Goal: Information Seeking & Learning: Learn about a topic

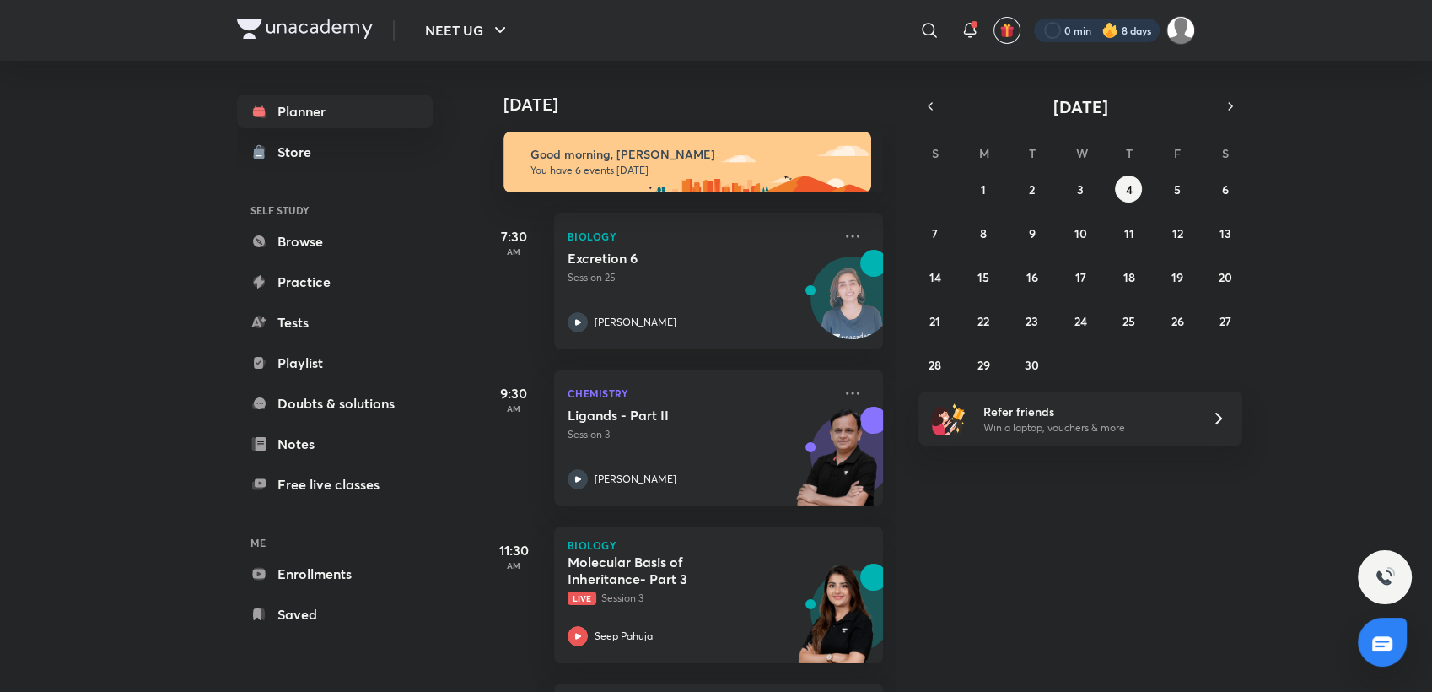
click at [1117, 19] on div at bounding box center [1097, 31] width 126 height 24
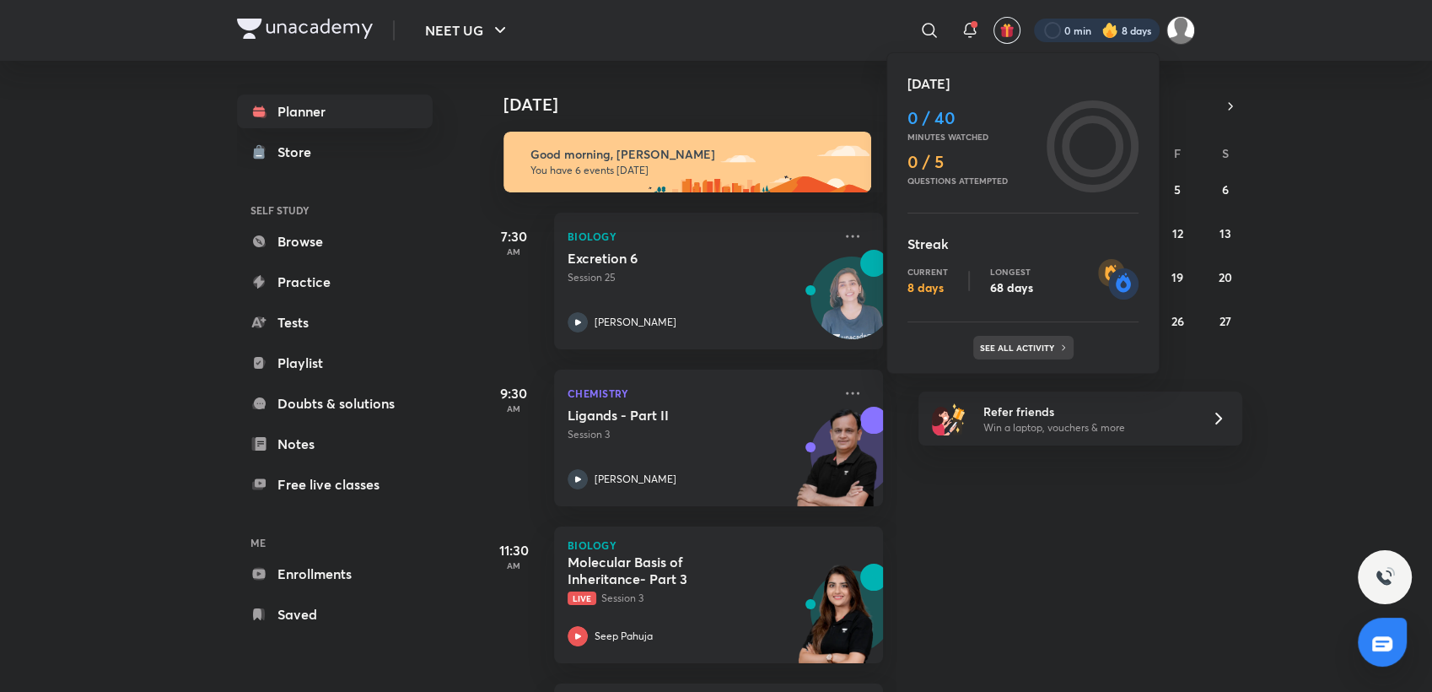
click at [1014, 342] on p "See all activity" at bounding box center [1019, 347] width 78 height 10
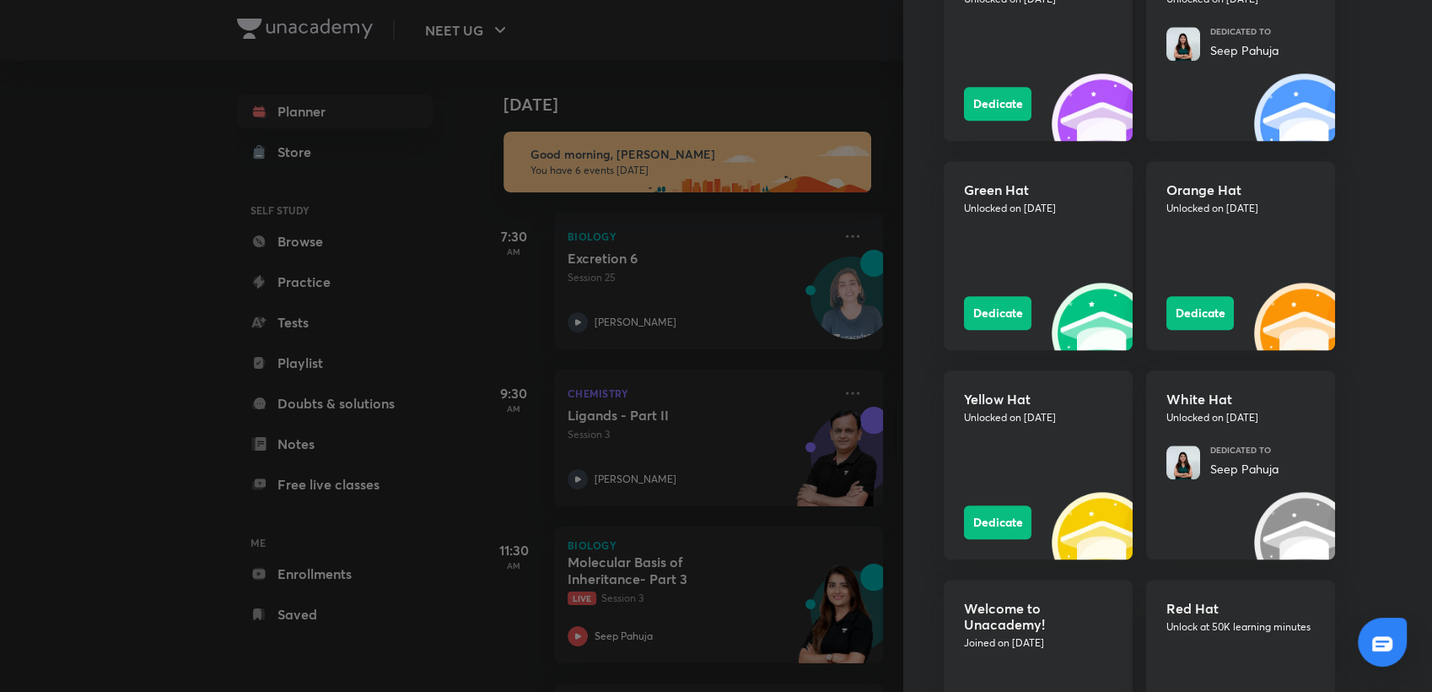
scroll to position [1949, 0]
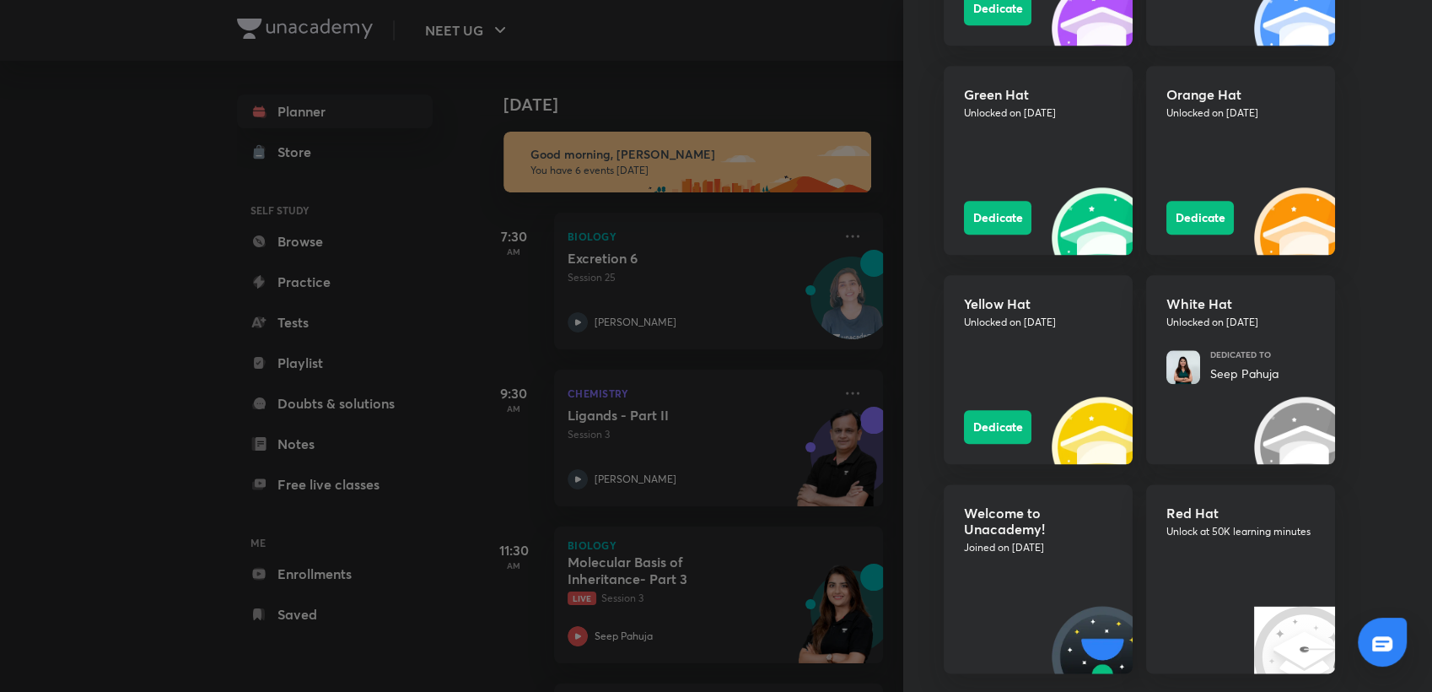
click at [779, 79] on div at bounding box center [716, 346] width 1432 height 692
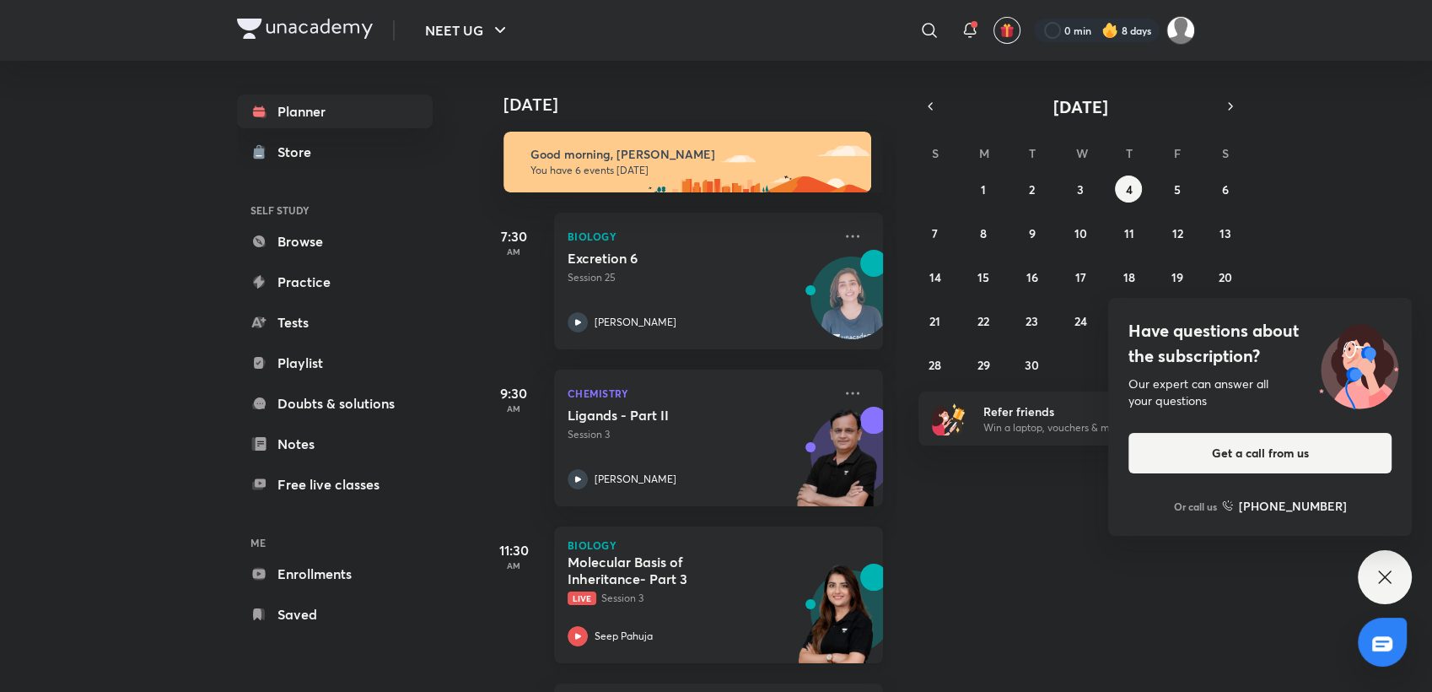
click at [709, 622] on div "Molecular Basis of Inheritance- Part 3 Live Session 3 Seep Pahuja" at bounding box center [700, 599] width 265 height 93
click at [698, 634] on div "Seep Pahuja" at bounding box center [700, 636] width 265 height 20
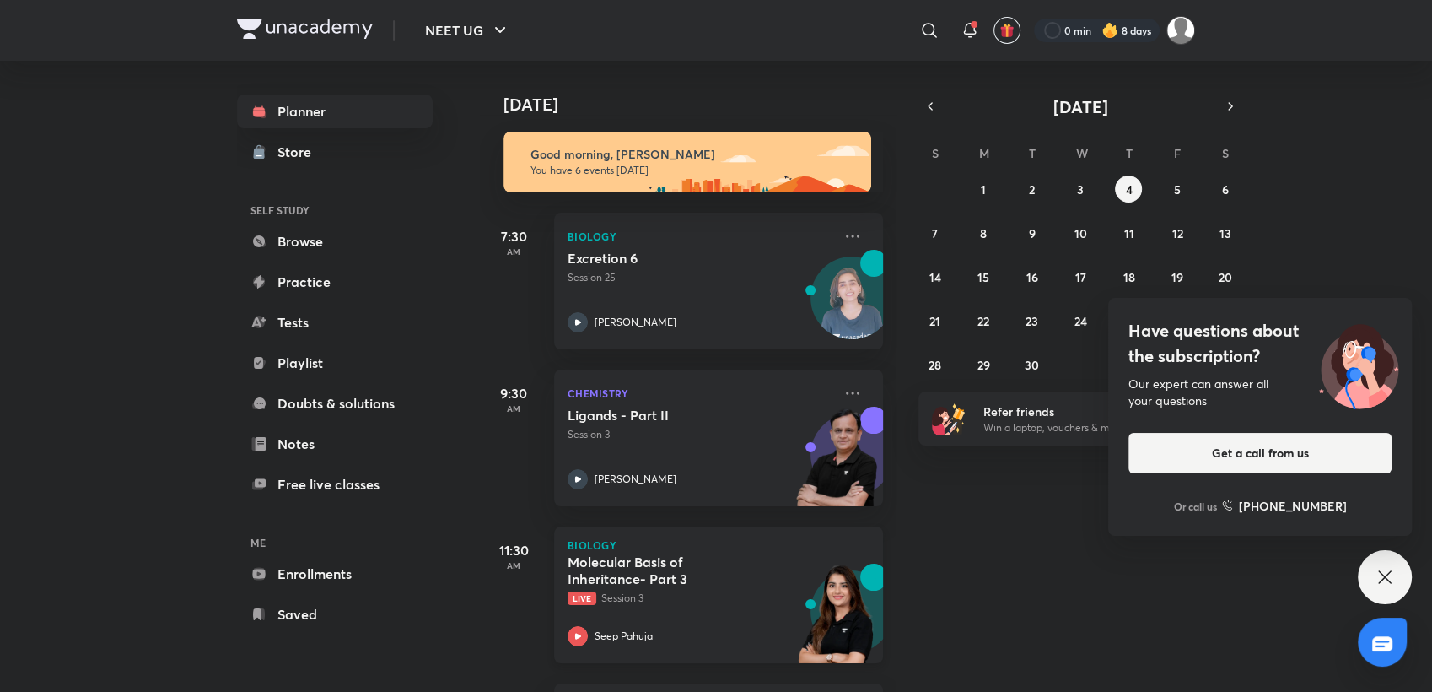
click at [698, 634] on div "Seep Pahuja" at bounding box center [700, 636] width 265 height 20
click at [758, 574] on h5 "Molecular Basis of Inheritance- Part 3" at bounding box center [673, 570] width 210 height 34
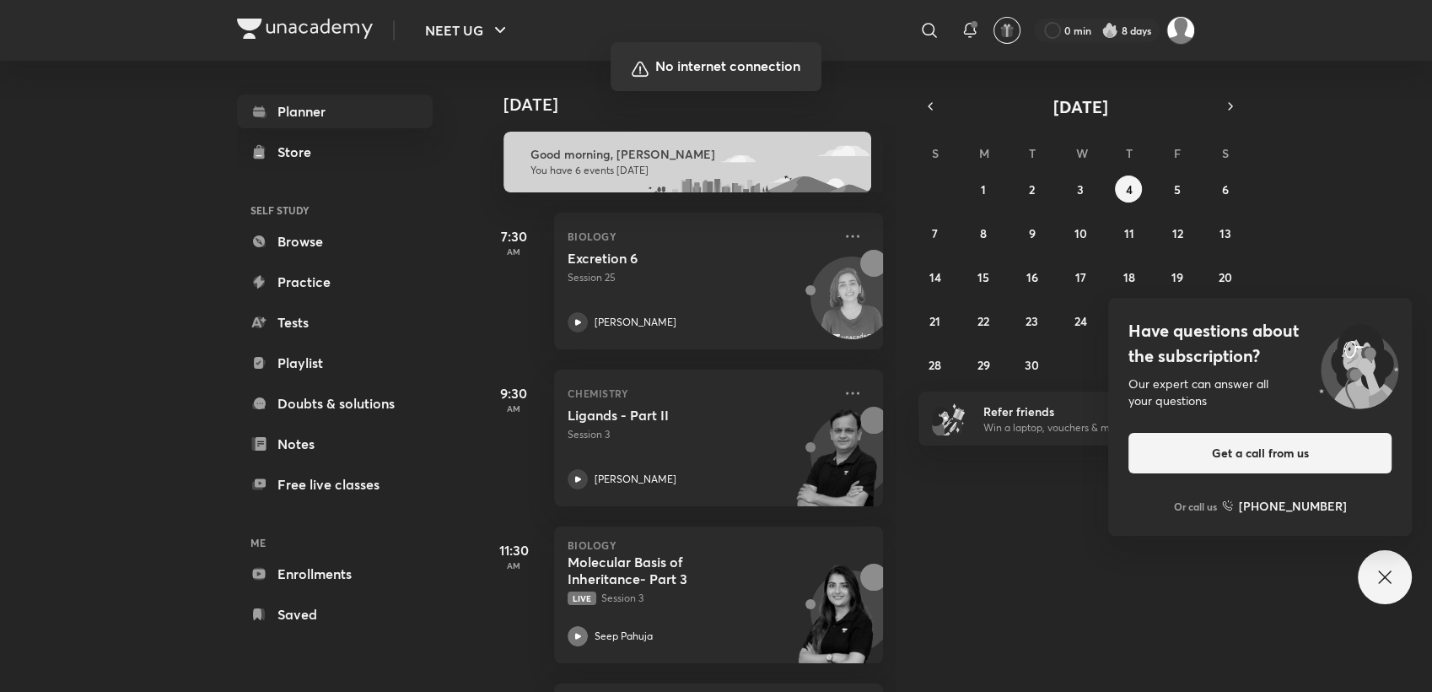
click at [1003, 567] on div "NEET UG ​ 0 min 8 days Planner Store SELF STUDY Browse Practice Tests Playlist …" at bounding box center [716, 346] width 1432 height 692
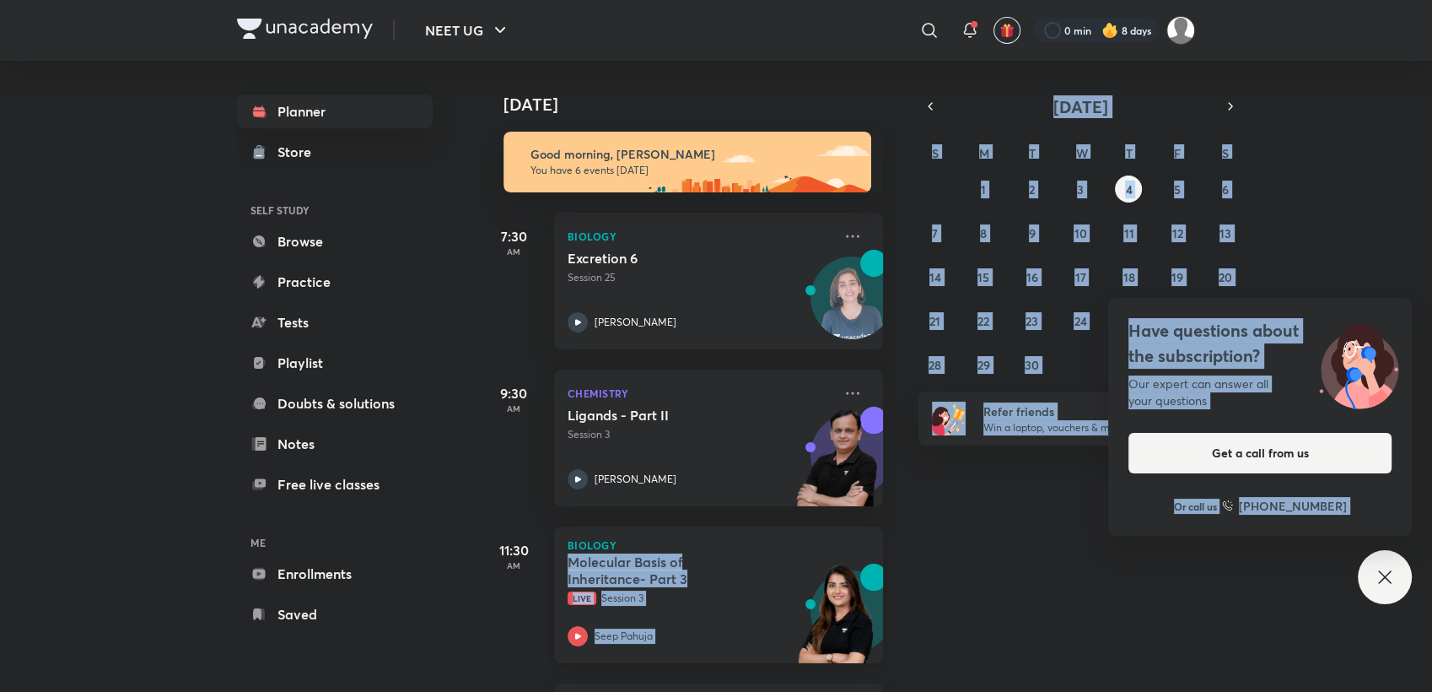
click at [690, 612] on div "Molecular Basis of Inheritance- Part 3 Live Session 3 Seep Pahuja" at bounding box center [700, 599] width 265 height 93
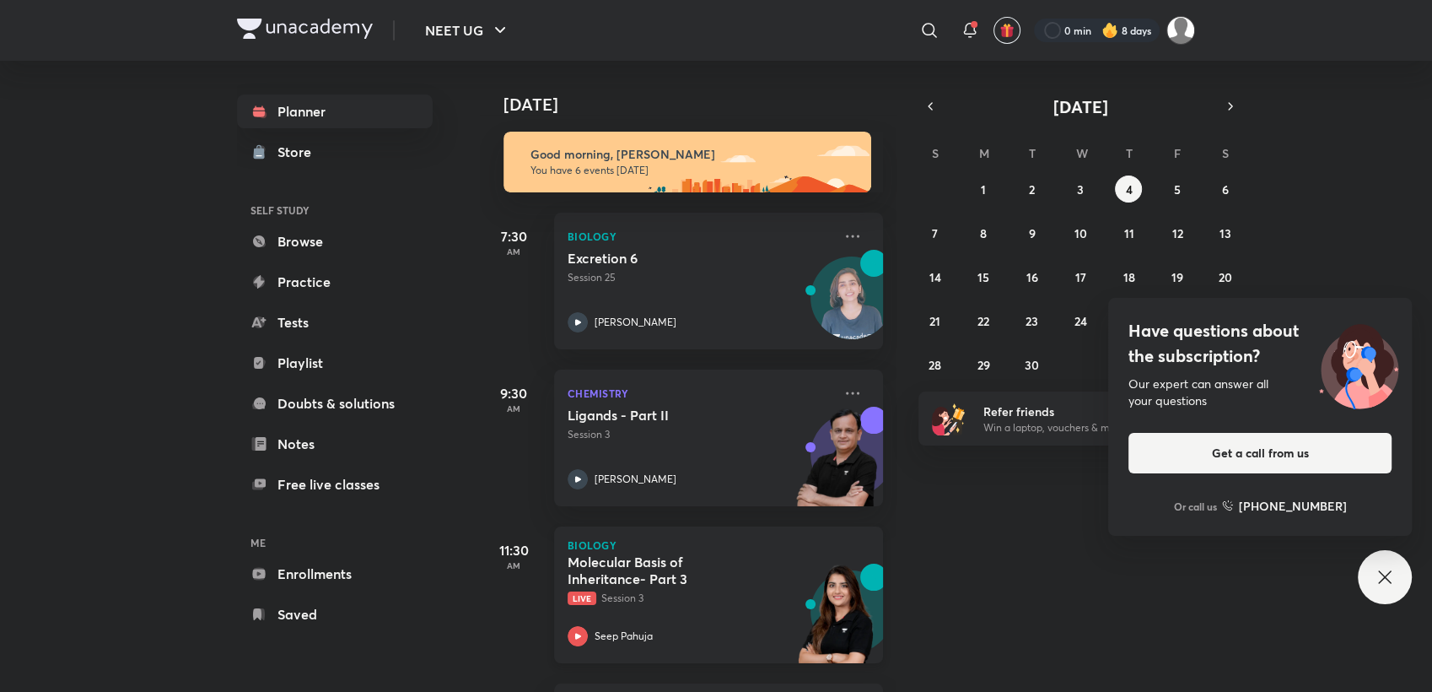
click at [690, 612] on div "Molecular Basis of Inheritance- Part 3 Live Session 3 Seep Pahuja" at bounding box center [700, 599] width 265 height 93
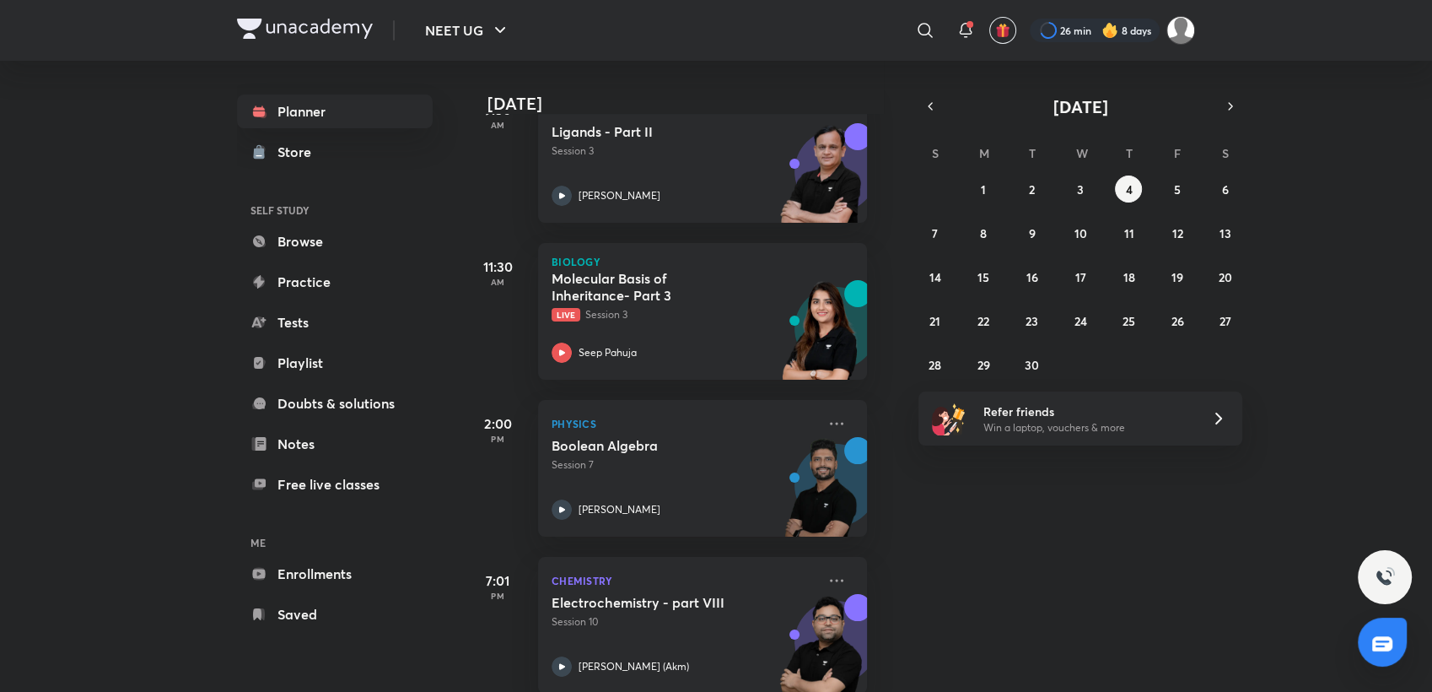
scroll to position [469, 16]
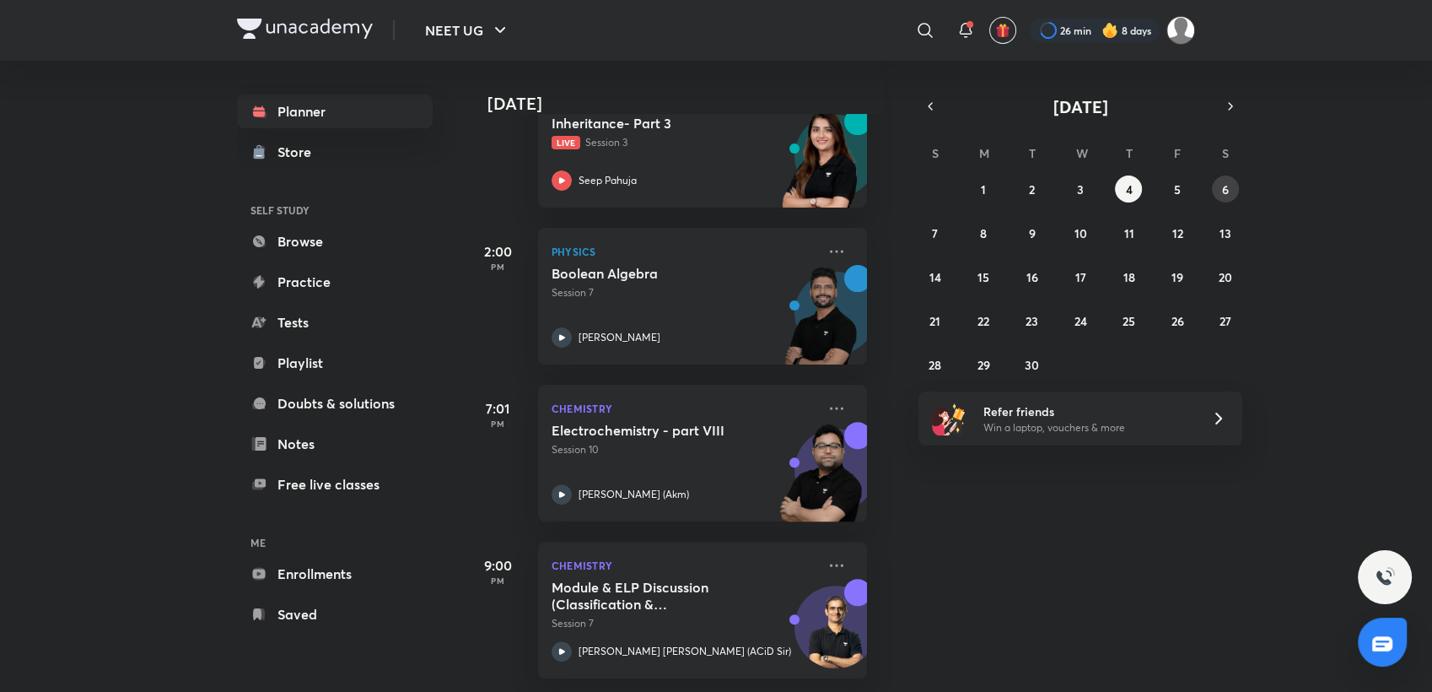
click at [1219, 178] on button "6" at bounding box center [1225, 188] width 27 height 27
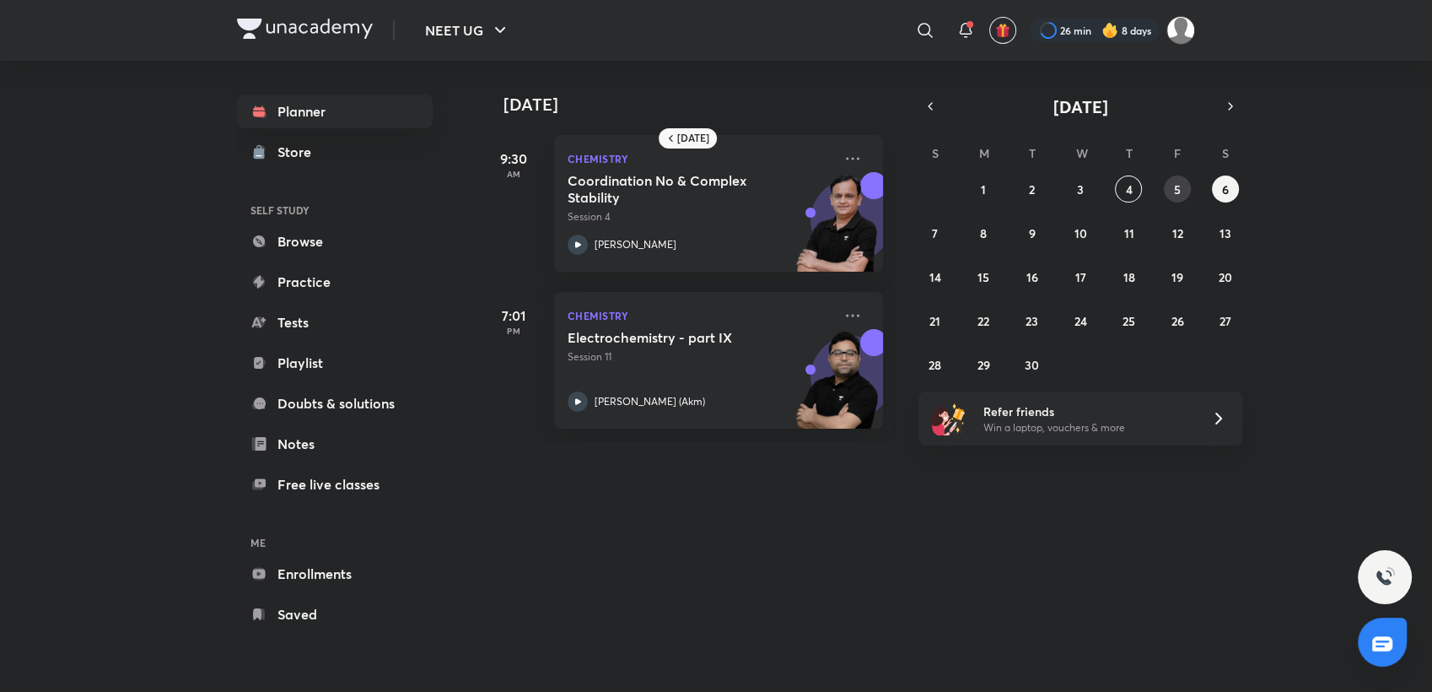
click at [1177, 186] on abbr "5" at bounding box center [1177, 189] width 7 height 16
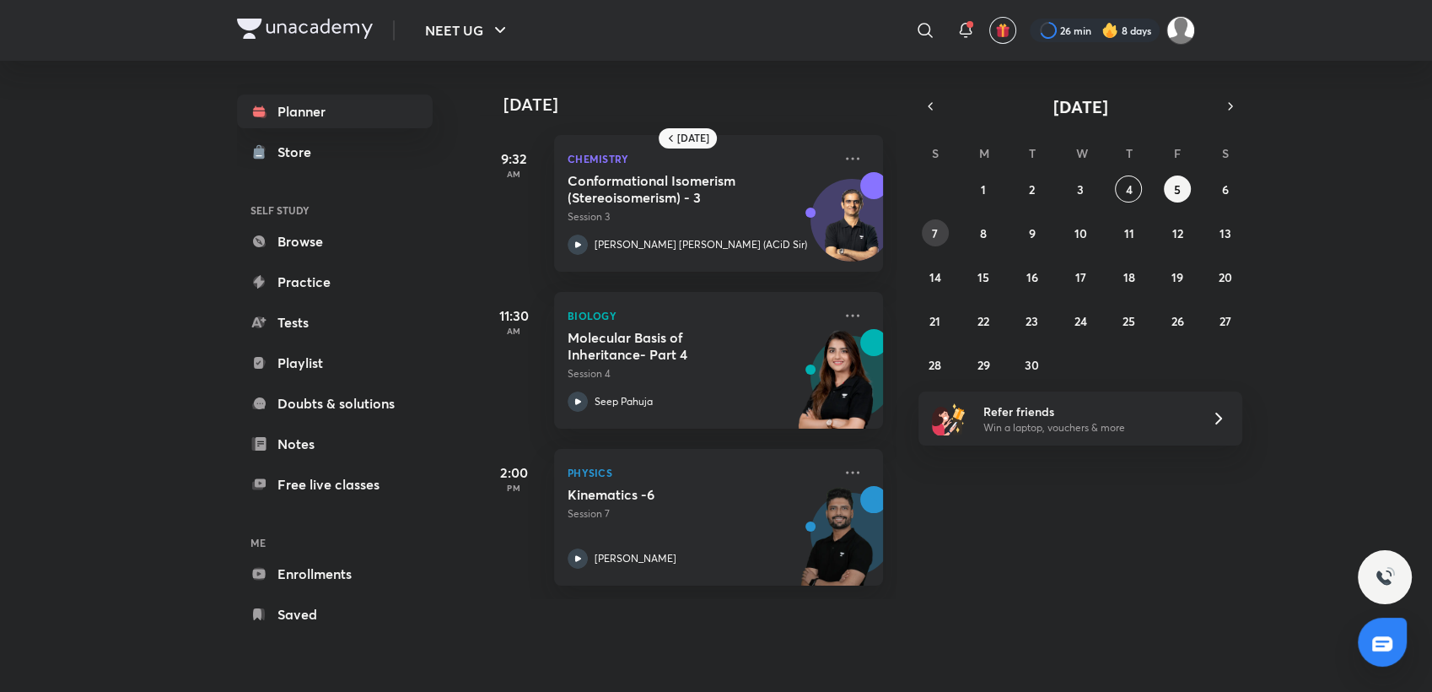
click at [938, 240] on button "7" at bounding box center [935, 232] width 27 height 27
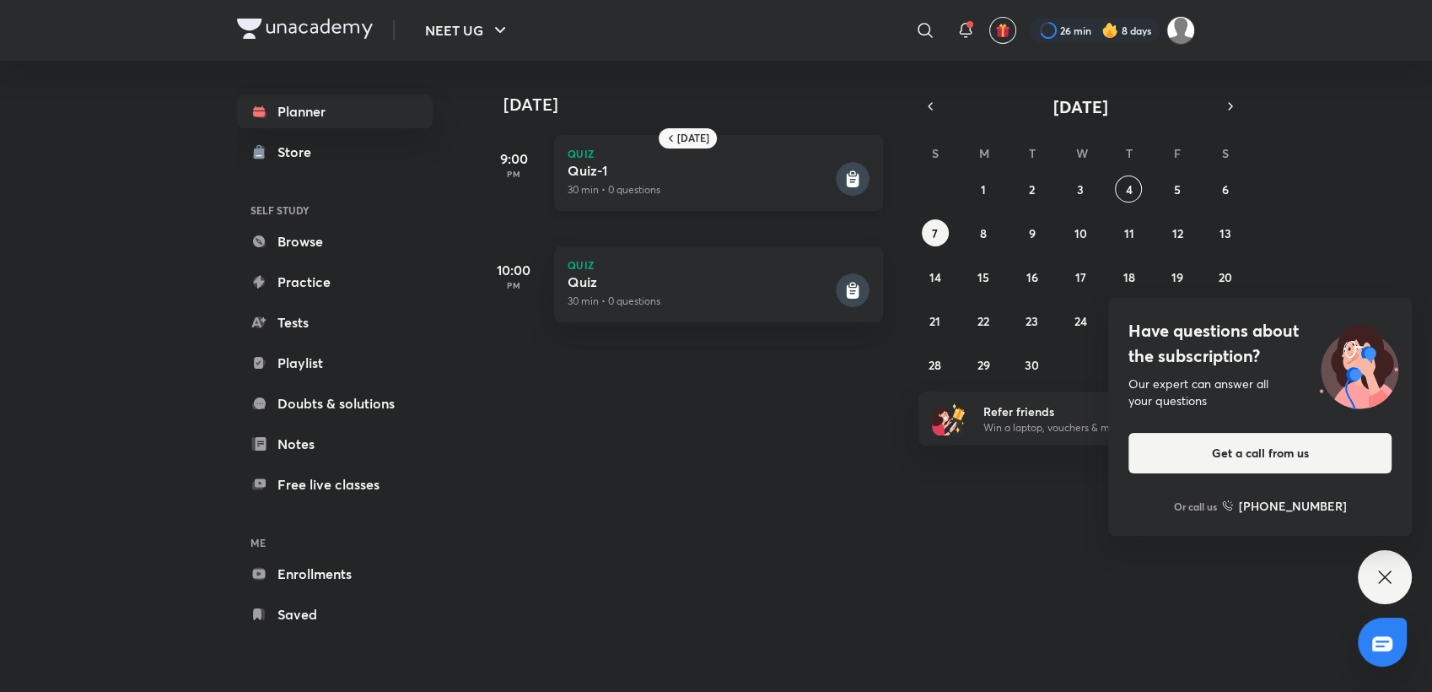
click at [744, 195] on p "30 min • 0 questions" at bounding box center [700, 189] width 265 height 15
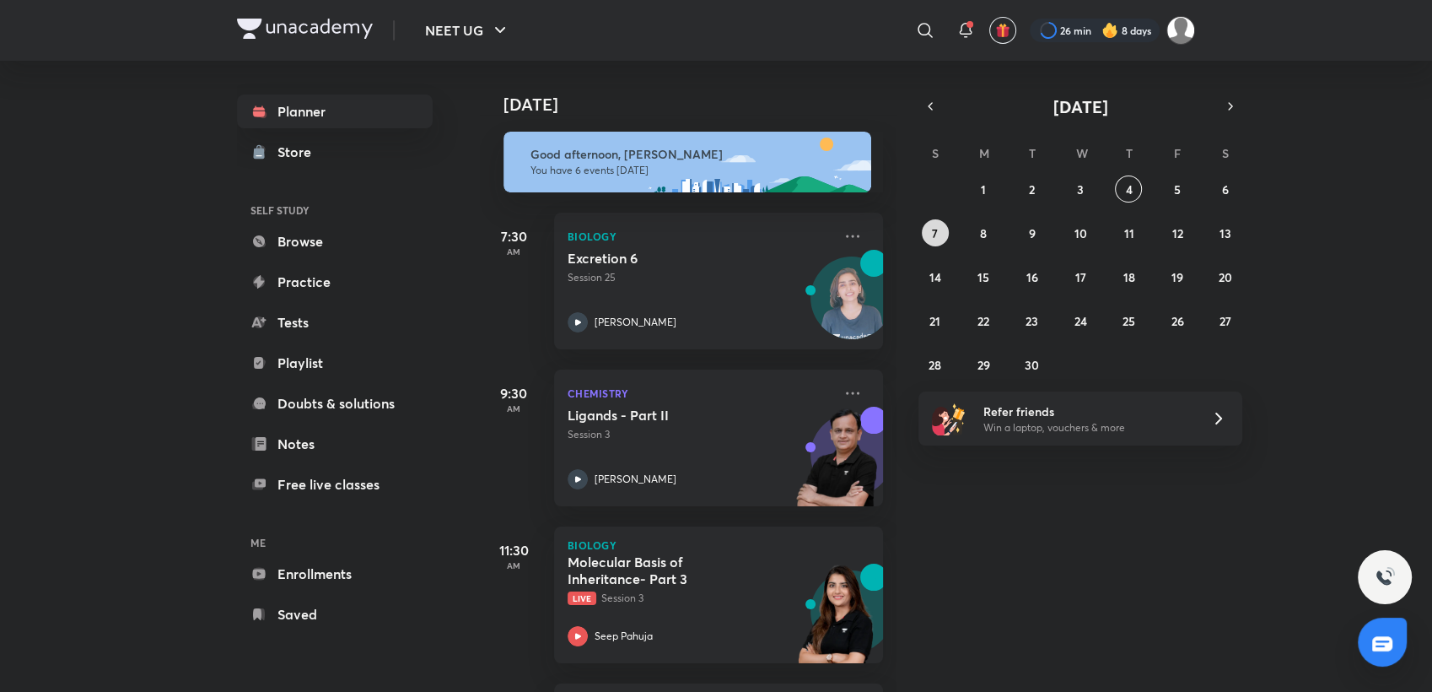
click at [925, 232] on button "7" at bounding box center [935, 232] width 27 height 27
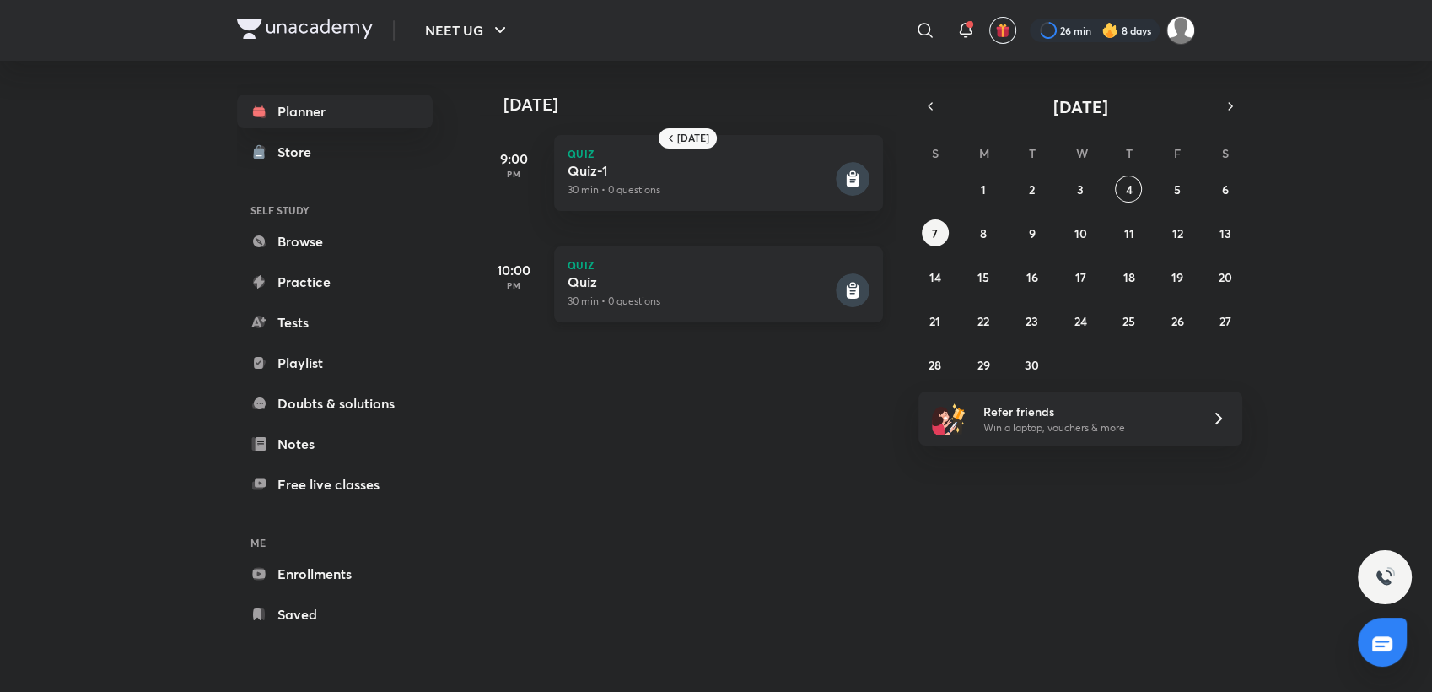
click at [680, 298] on p "30 min • 0 questions" at bounding box center [700, 301] width 265 height 15
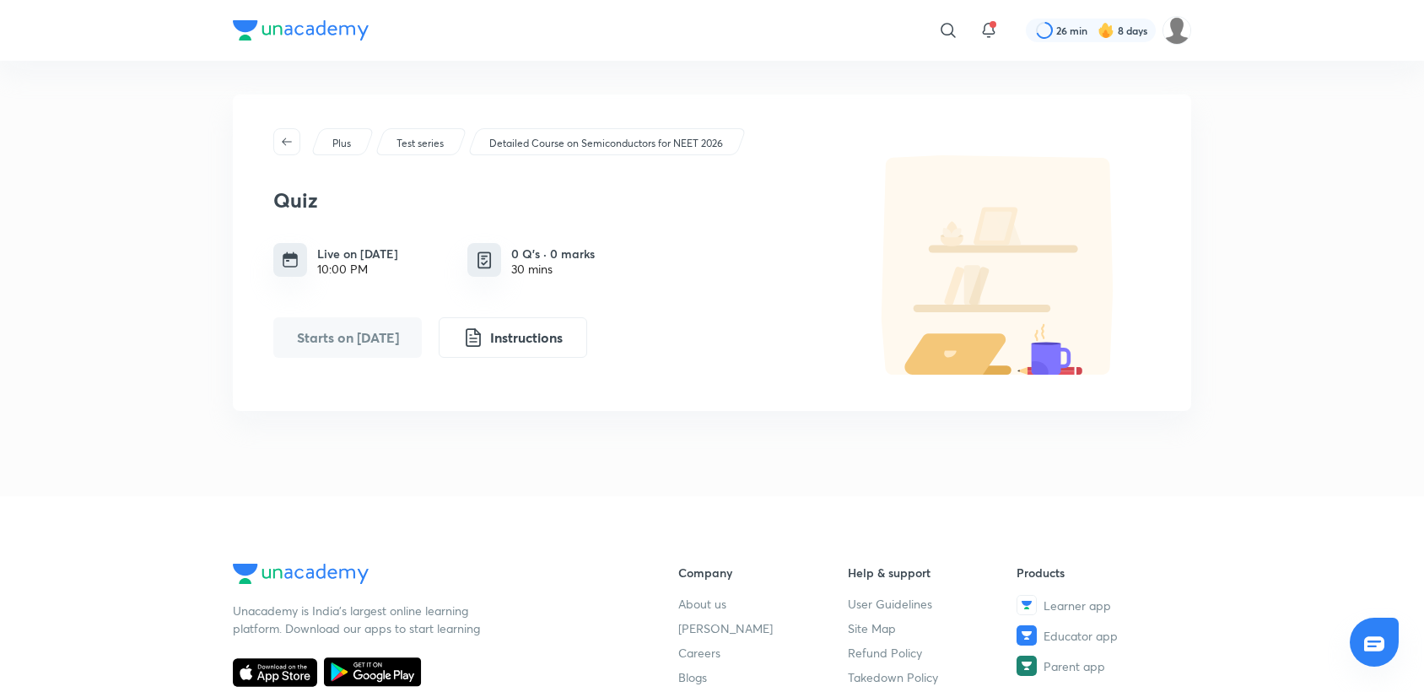
click at [776, 282] on div "Quiz Live on Sept 7, 2025 10:00 PM 0 Q’s · 0 marks 30 mins Starts on Sept 7 Ins…" at bounding box center [555, 266] width 565 height 183
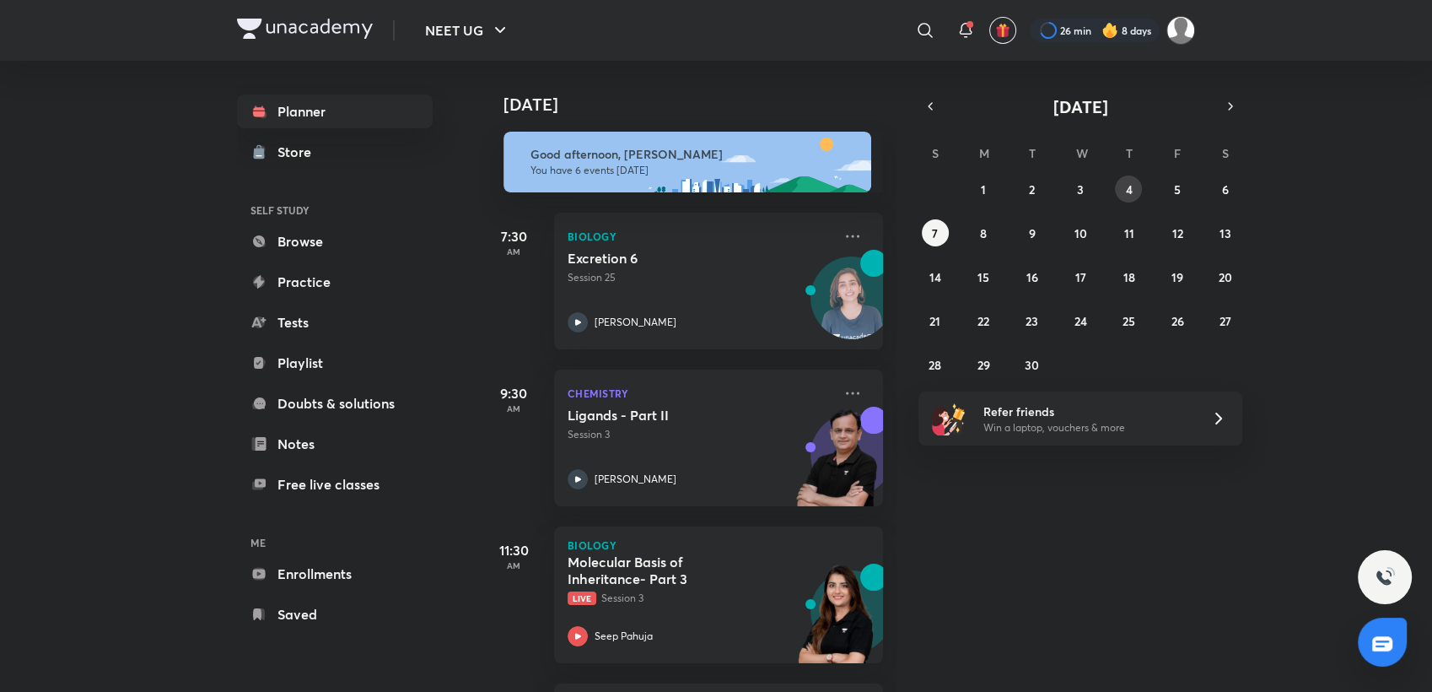
click at [1135, 181] on button "4" at bounding box center [1128, 188] width 27 height 27
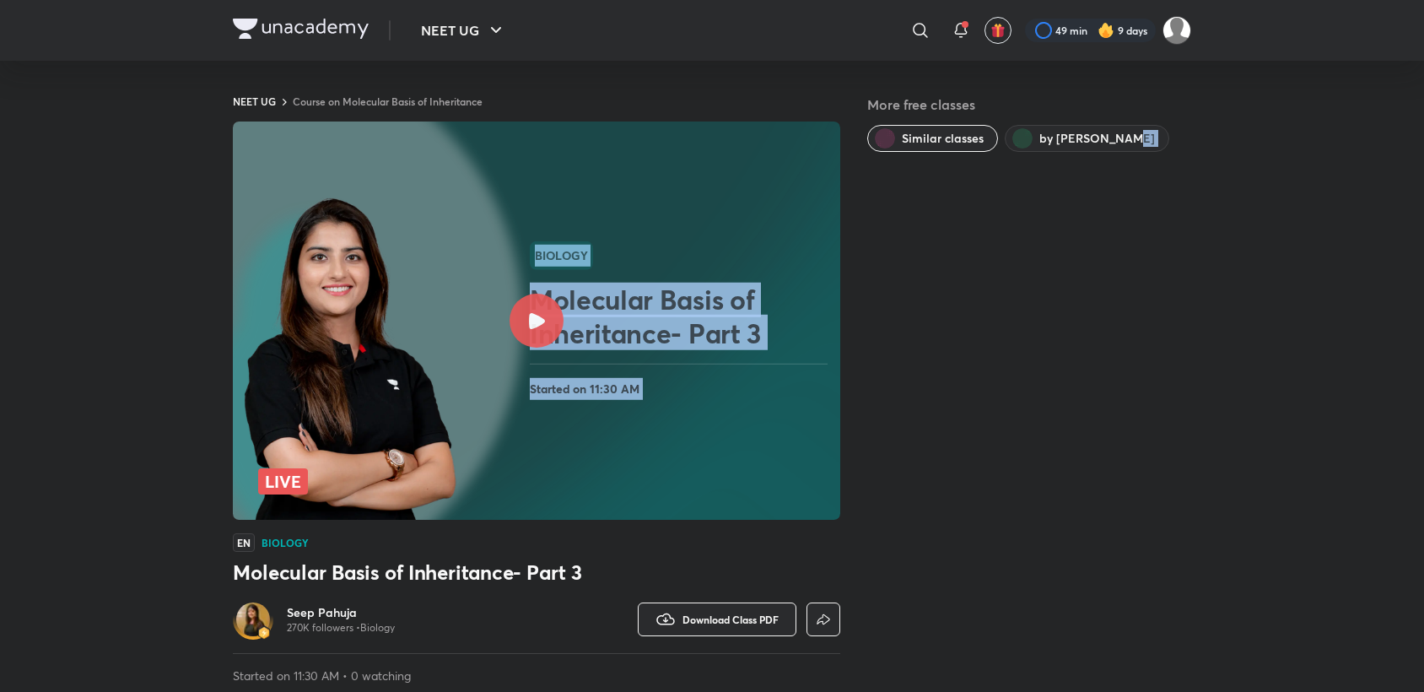
click at [520, 326] on div at bounding box center [537, 321] width 54 height 54
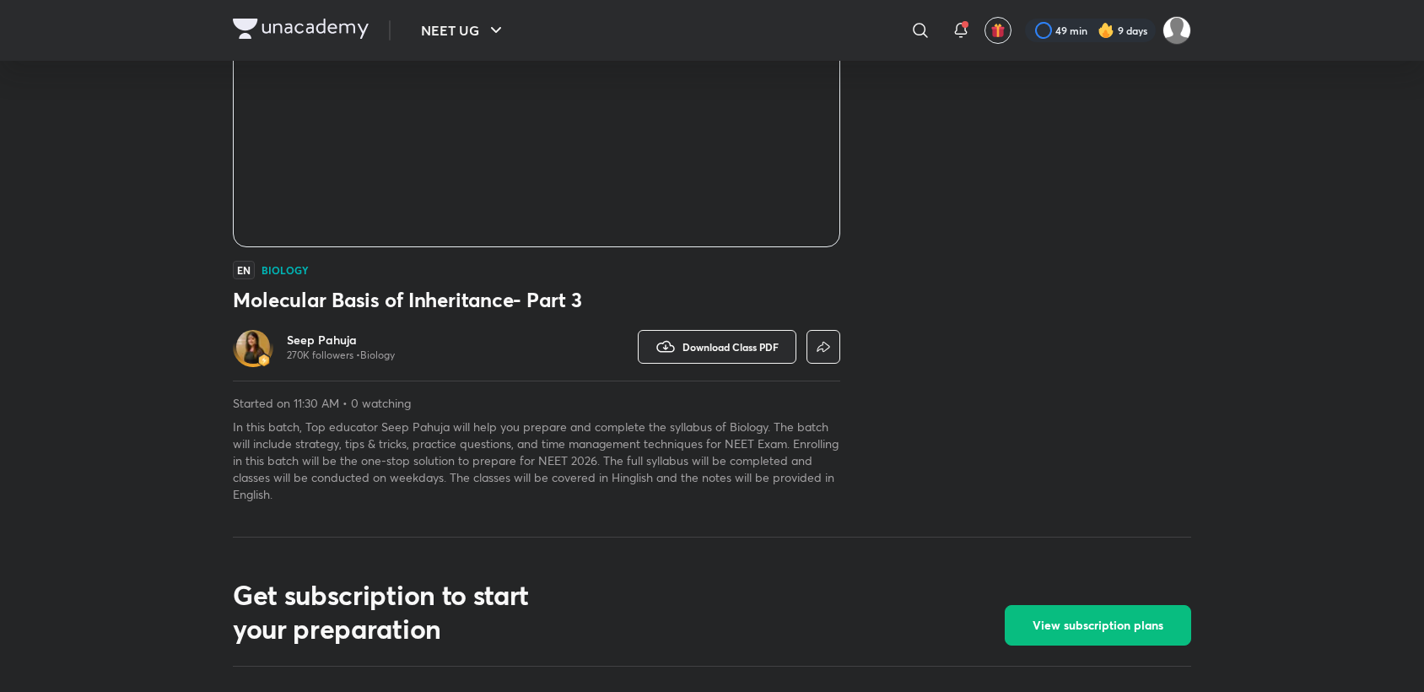
scroll to position [273, 0]
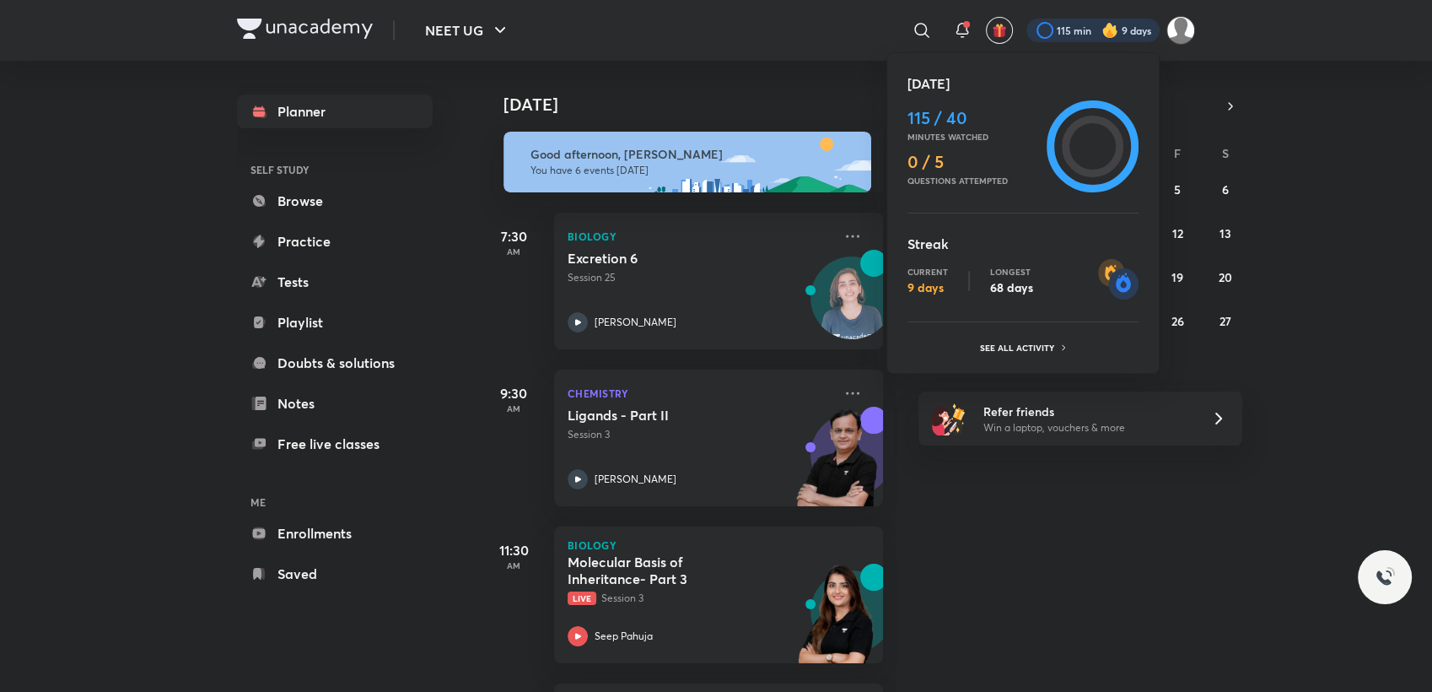
click at [1025, 334] on ul "[DATE] 115 / 40 Minutes watched 0 / 5 Questions attempted Streak Current 9 days…" at bounding box center [1023, 216] width 231 height 286
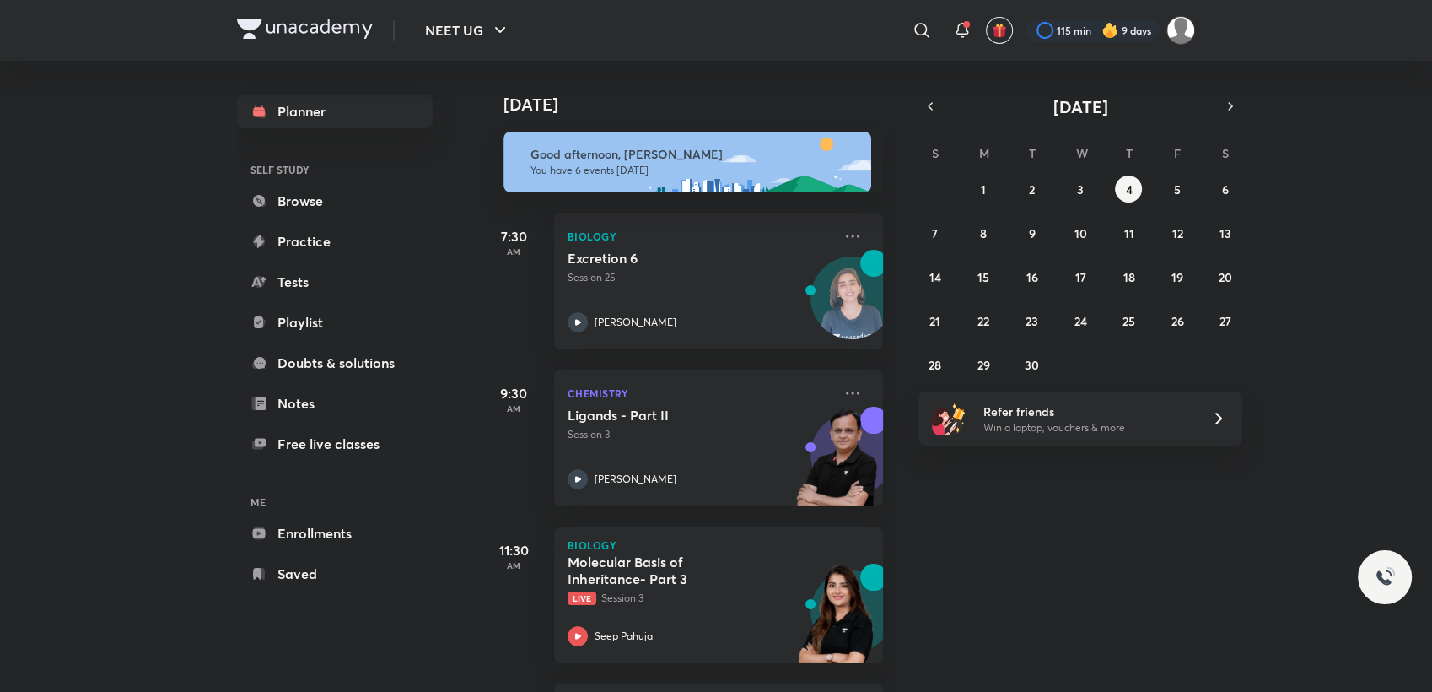
click at [1103, 30] on img at bounding box center [1110, 30] width 17 height 17
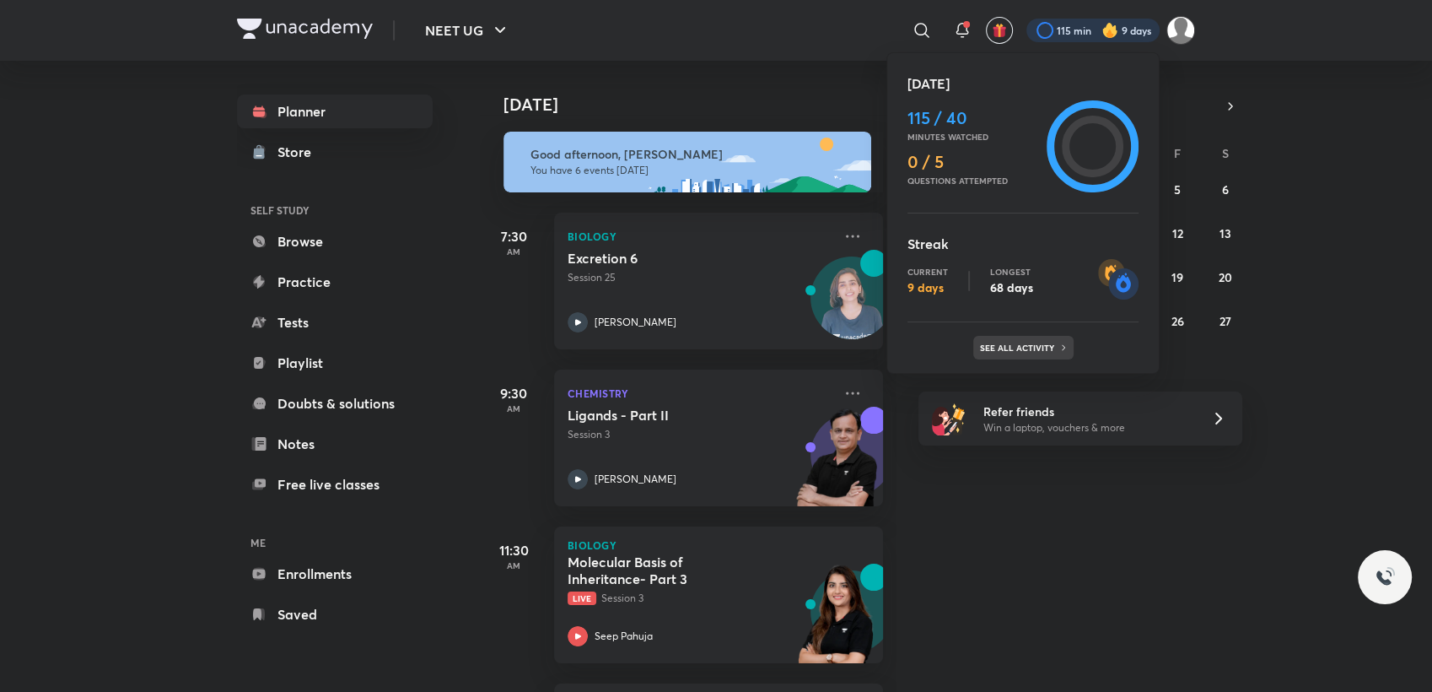
click at [1033, 353] on div "See all activity" at bounding box center [1023, 348] width 100 height 24
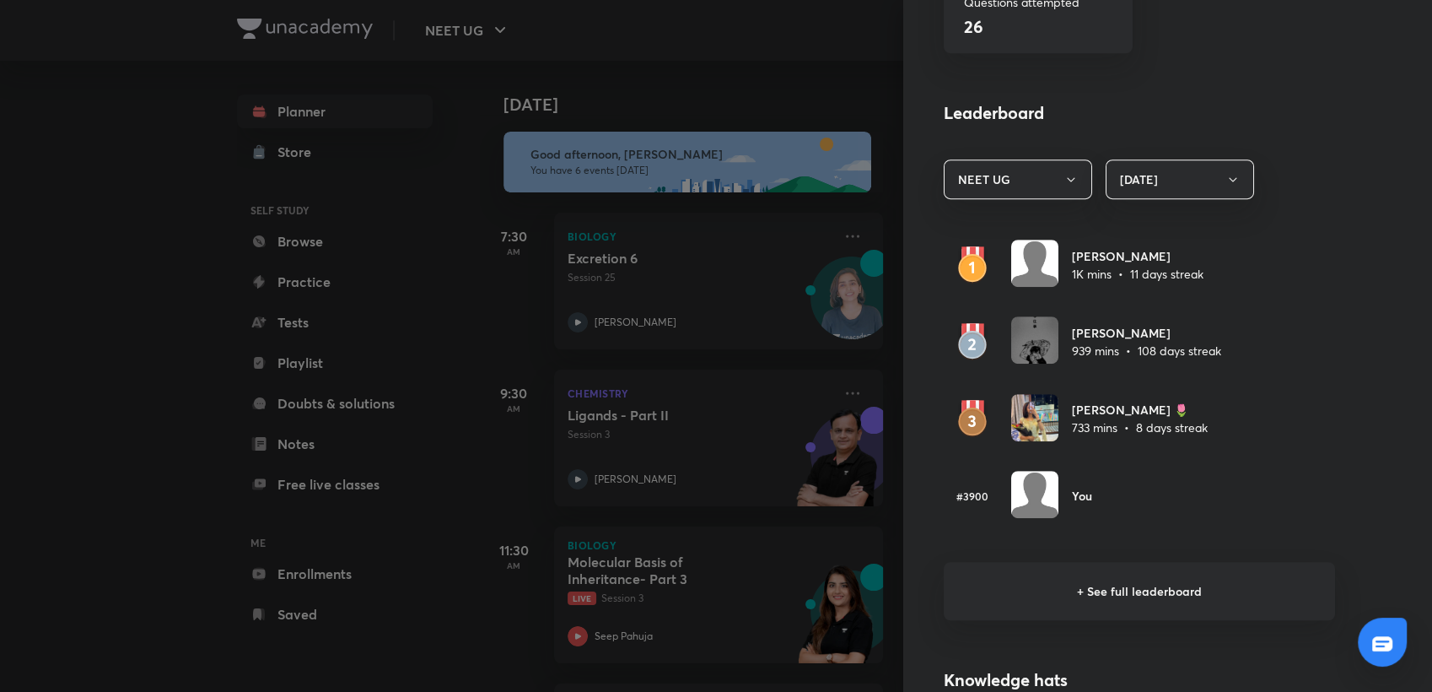
scroll to position [903, 0]
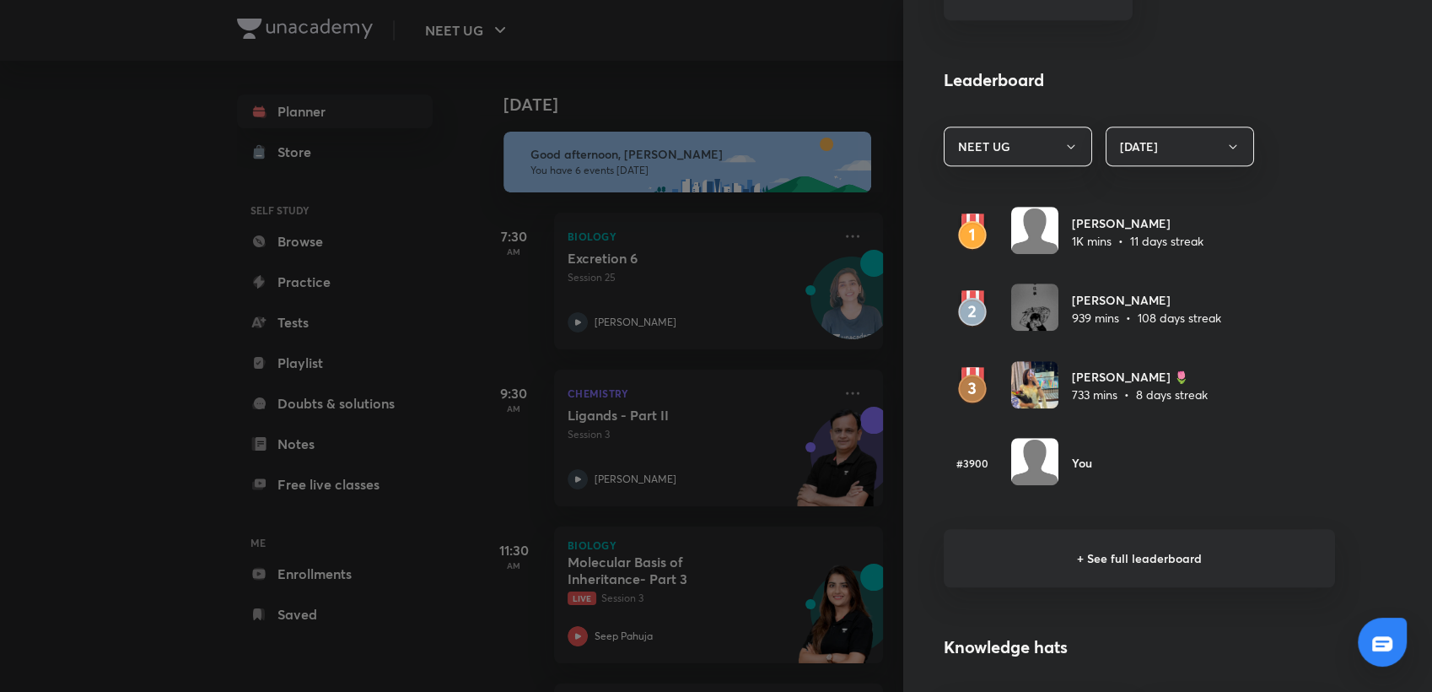
click at [443, 504] on div at bounding box center [716, 346] width 1432 height 692
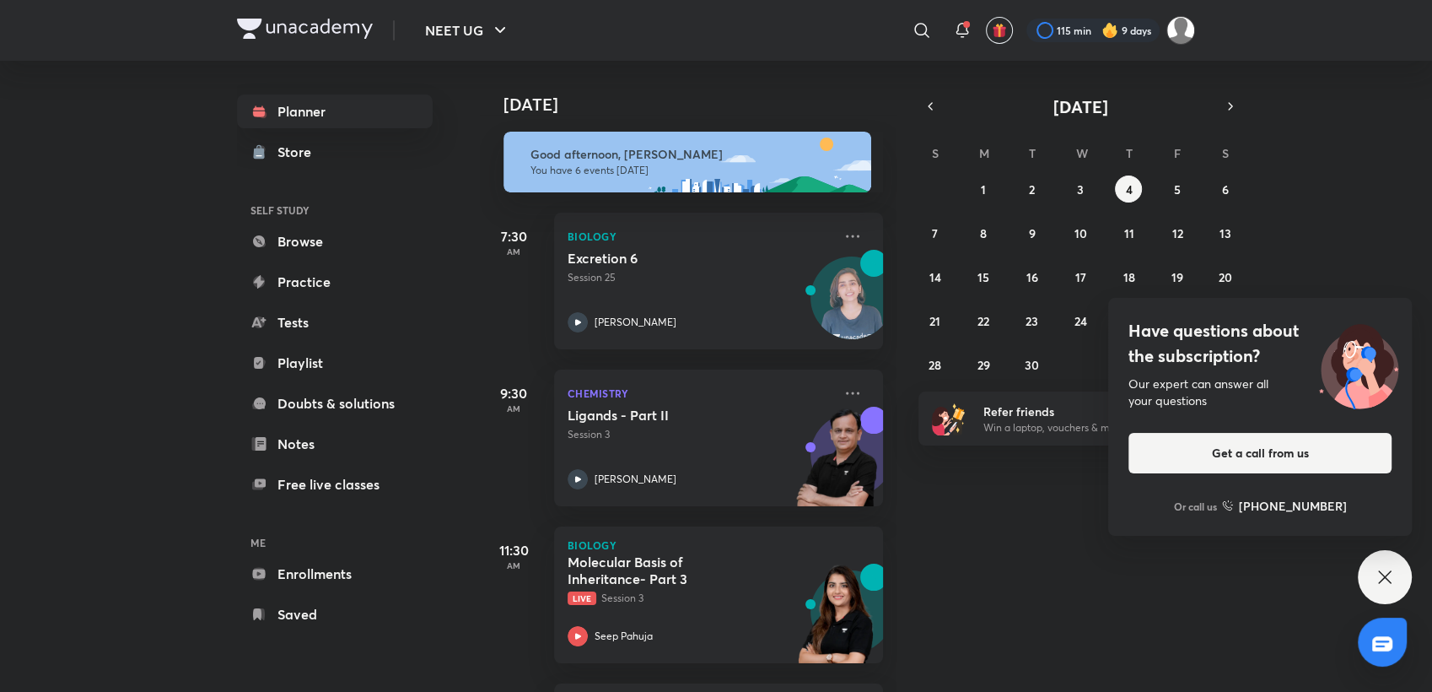
click at [1391, 570] on icon at bounding box center [1385, 577] width 20 height 20
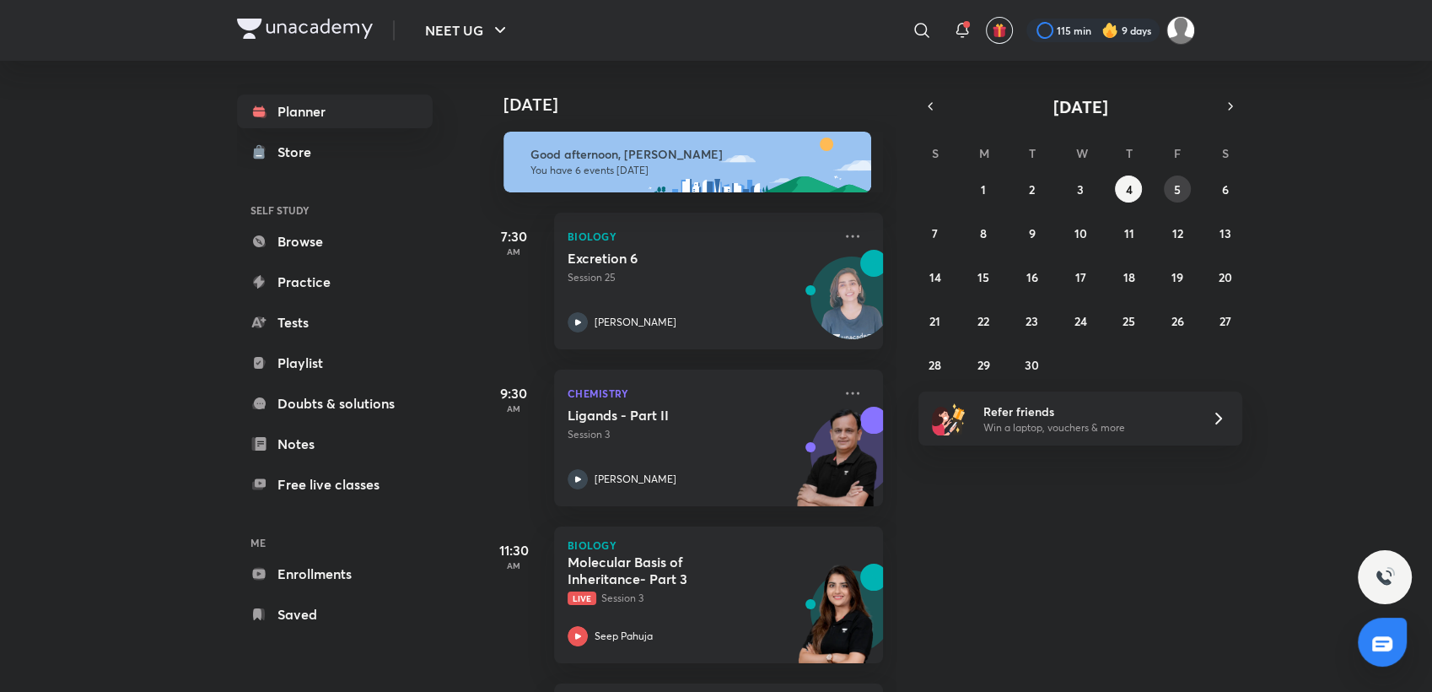
click at [1169, 192] on button "5" at bounding box center [1177, 188] width 27 height 27
